Goal: Task Accomplishment & Management: Manage account settings

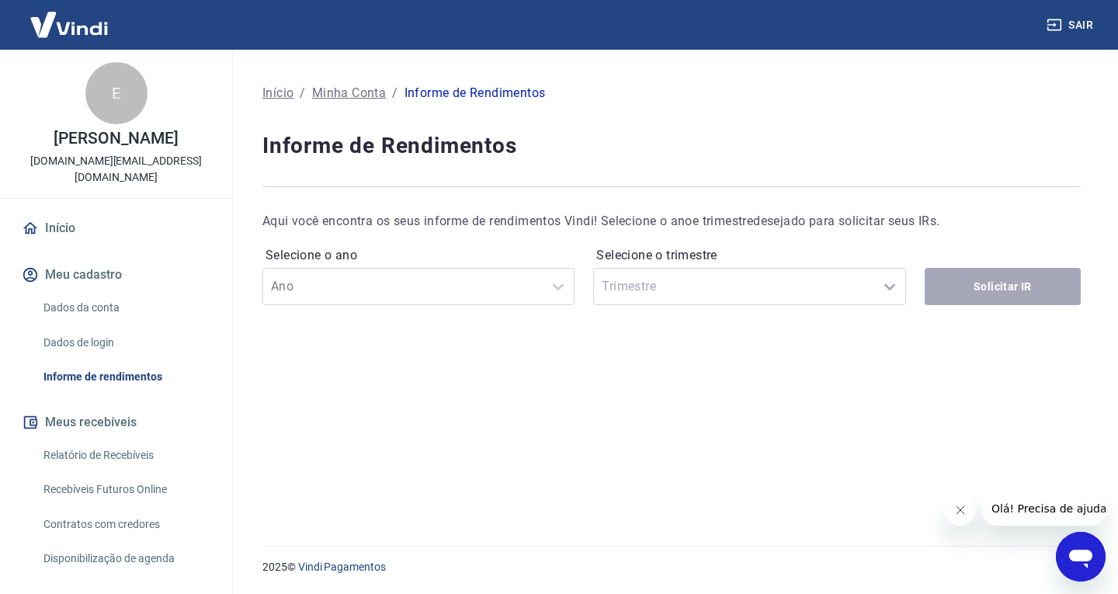
scroll to position [217, 0]
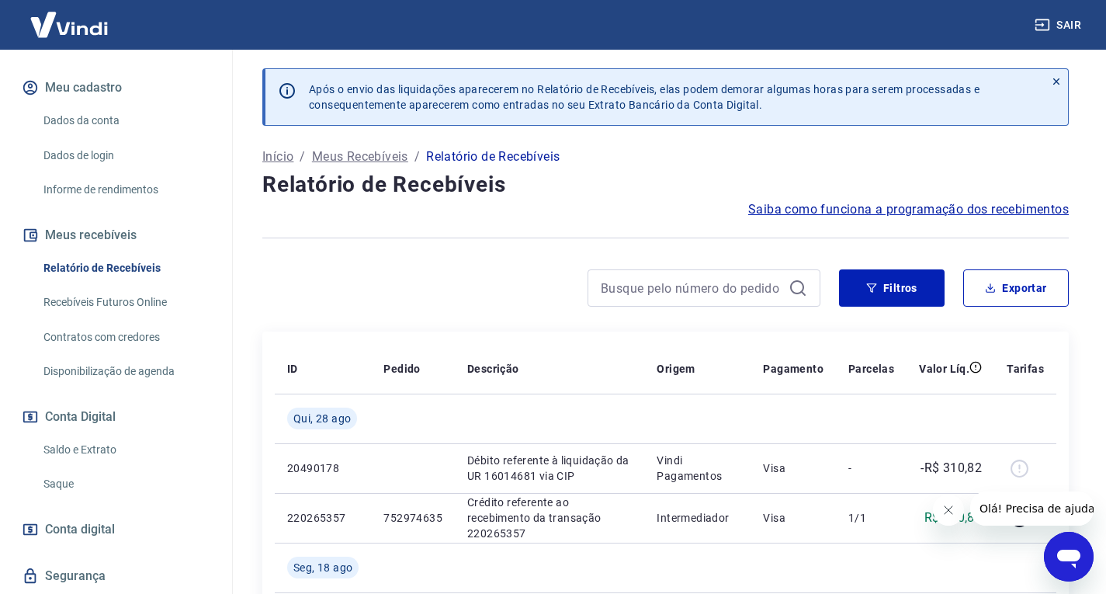
scroll to position [217, 0]
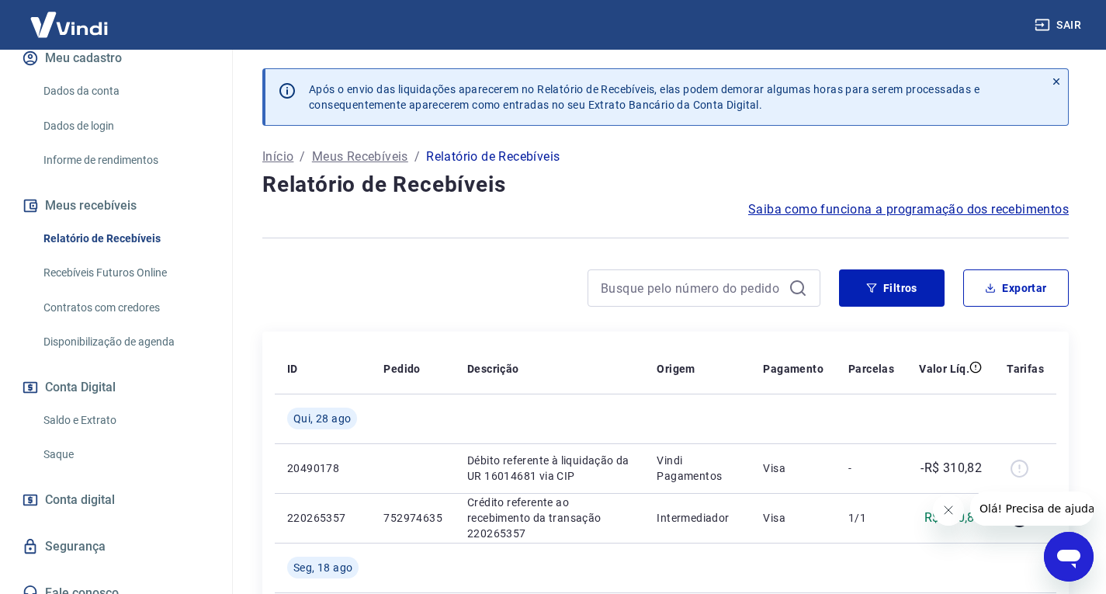
click at [83, 257] on link "Recebíveis Futuros Online" at bounding box center [125, 273] width 176 height 32
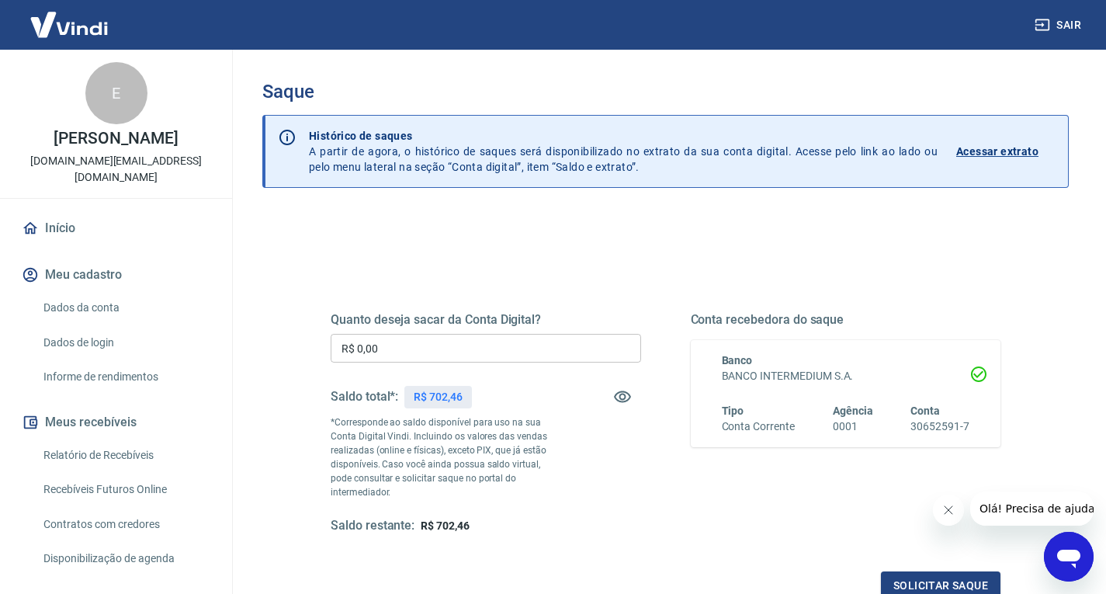
scroll to position [78, 0]
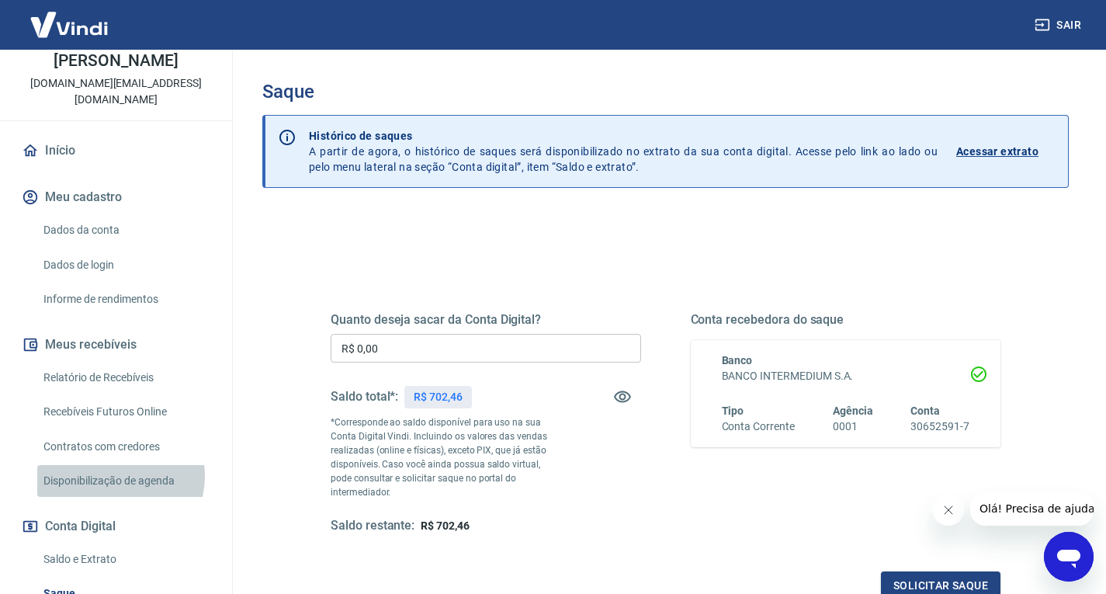
click at [113, 465] on link "Disponibilização de agenda" at bounding box center [125, 481] width 176 height 32
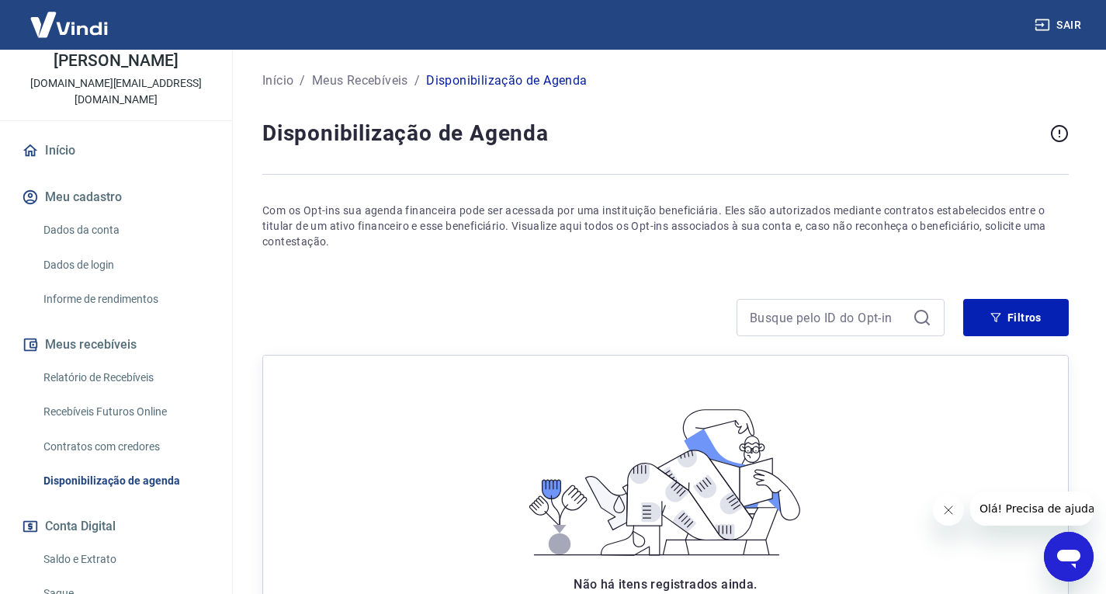
click at [63, 134] on link "Início" at bounding box center [116, 151] width 195 height 34
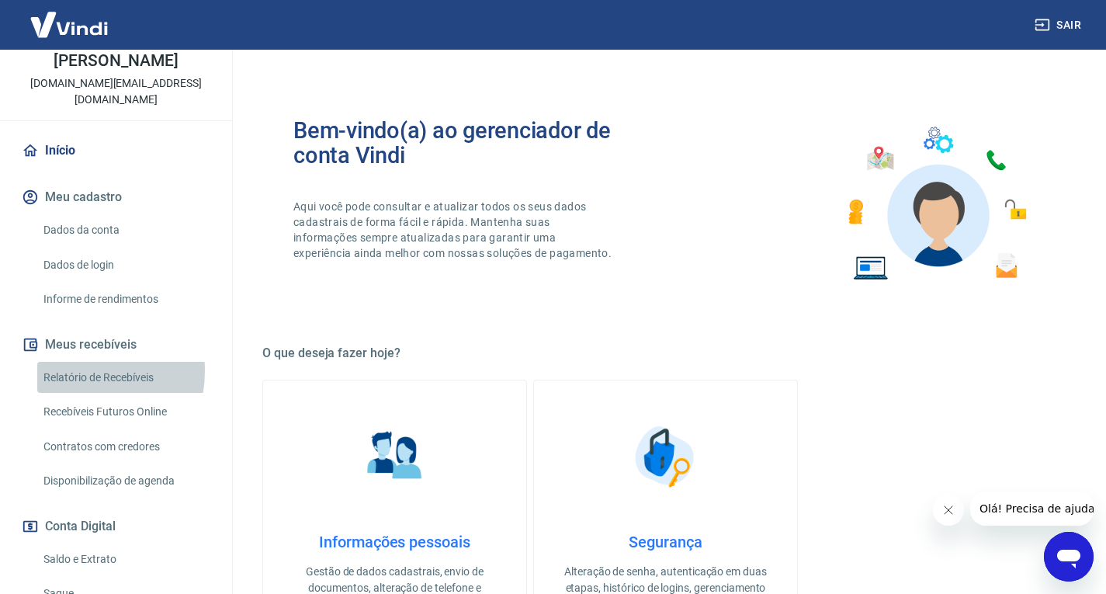
click at [64, 362] on link "Relatório de Recebíveis" at bounding box center [125, 378] width 176 height 32
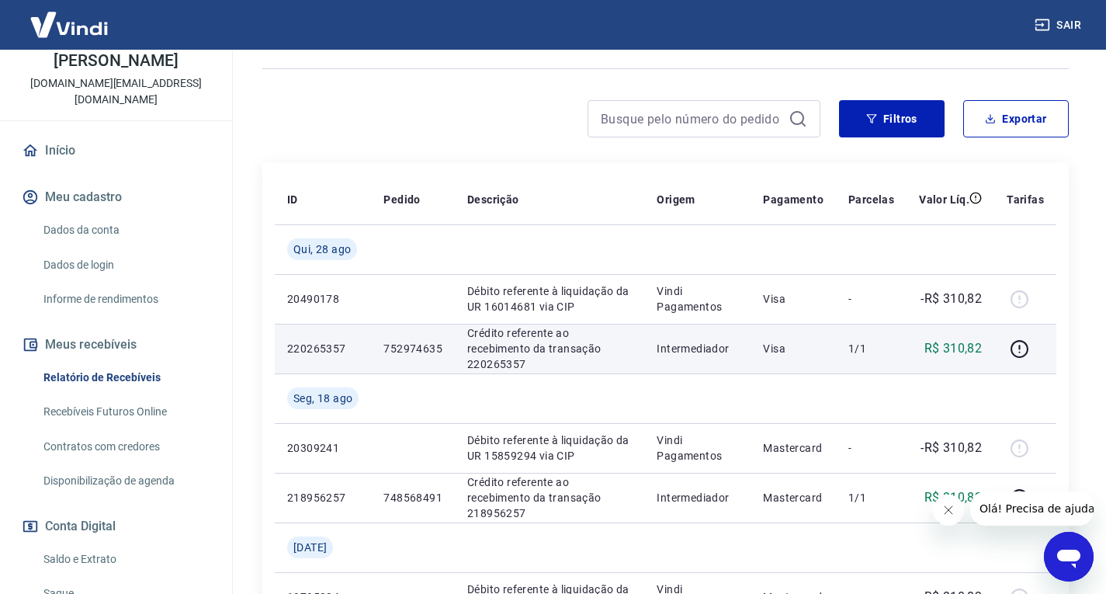
scroll to position [164, 0]
